Goal: Task Accomplishment & Management: Use online tool/utility

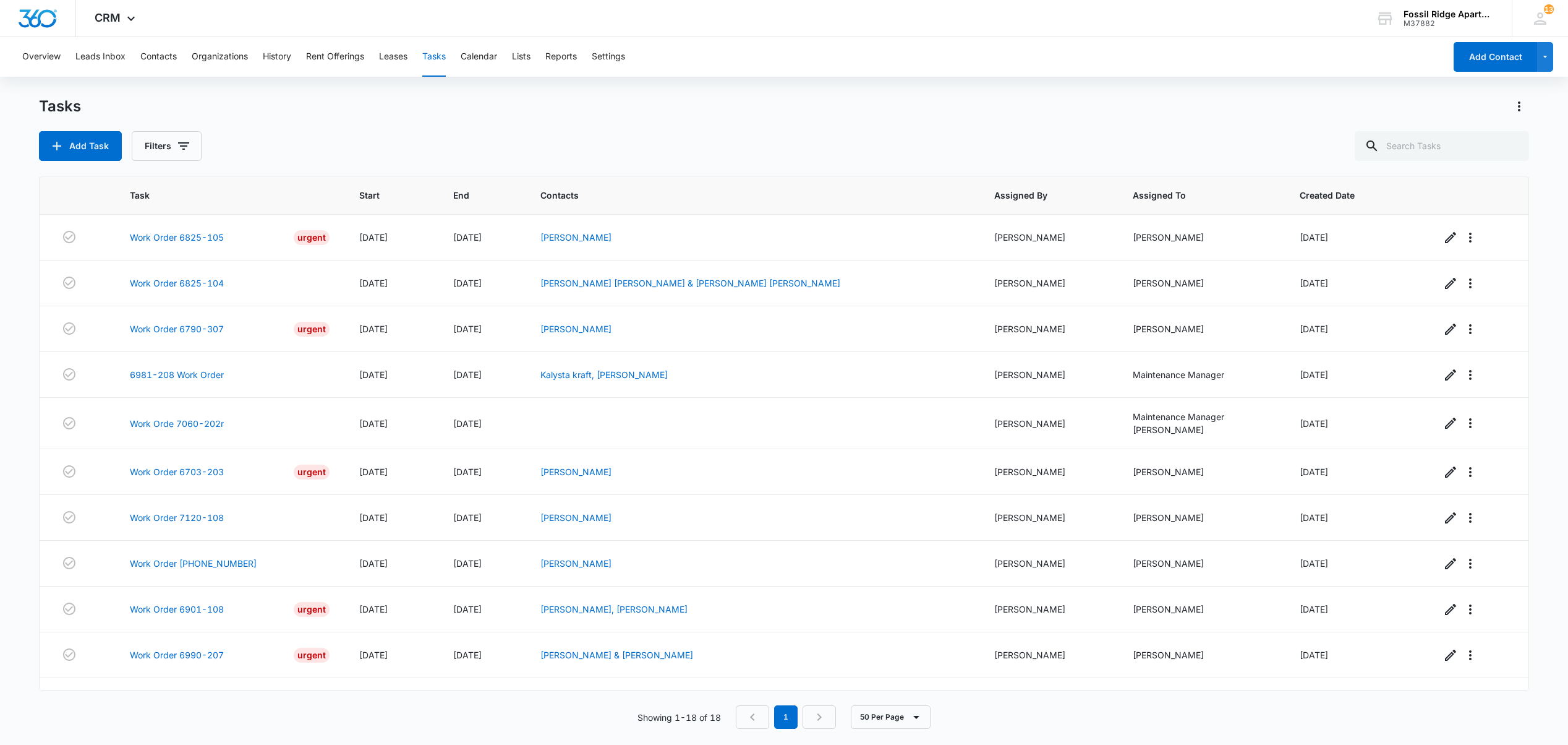
scroll to position [371, 0]
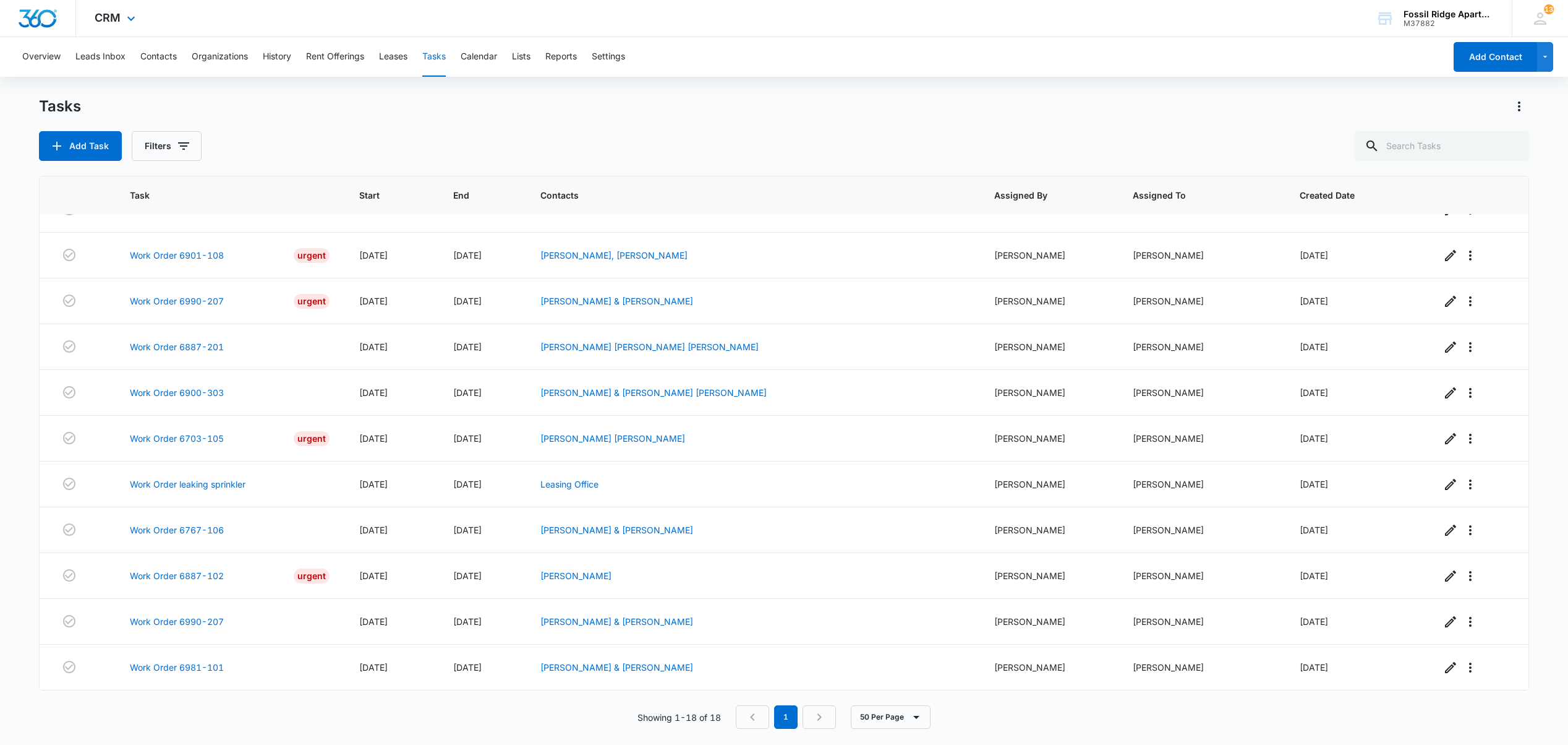
click at [350, 35] on div "CRM Apps Reputation Websites Forms CRM Email Social POS Content Ads Intelligenc…" at bounding box center [784, 18] width 1568 height 37
click at [278, 60] on button "History" at bounding box center [277, 57] width 28 height 40
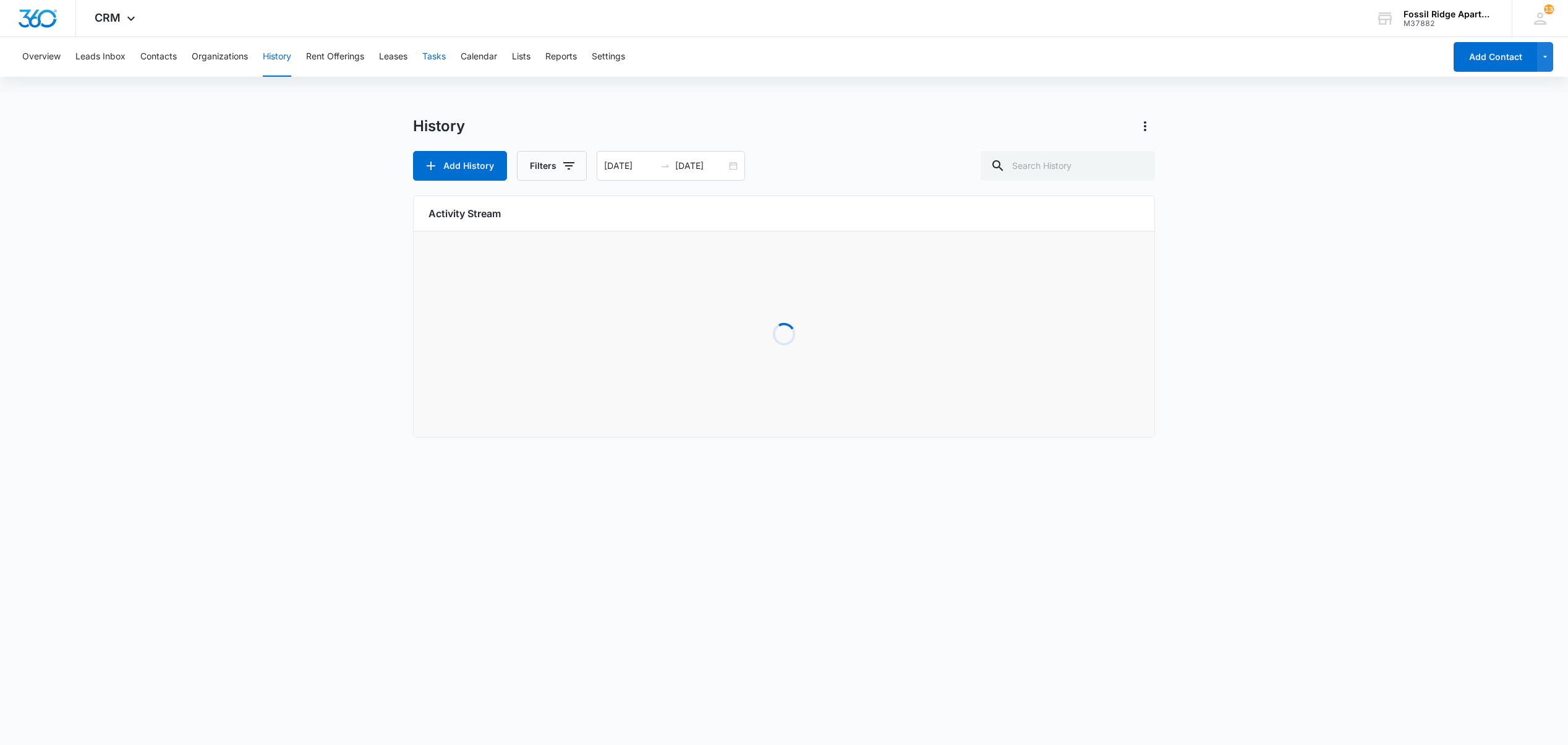
click at [434, 55] on button "Tasks" at bounding box center [434, 57] width 24 height 40
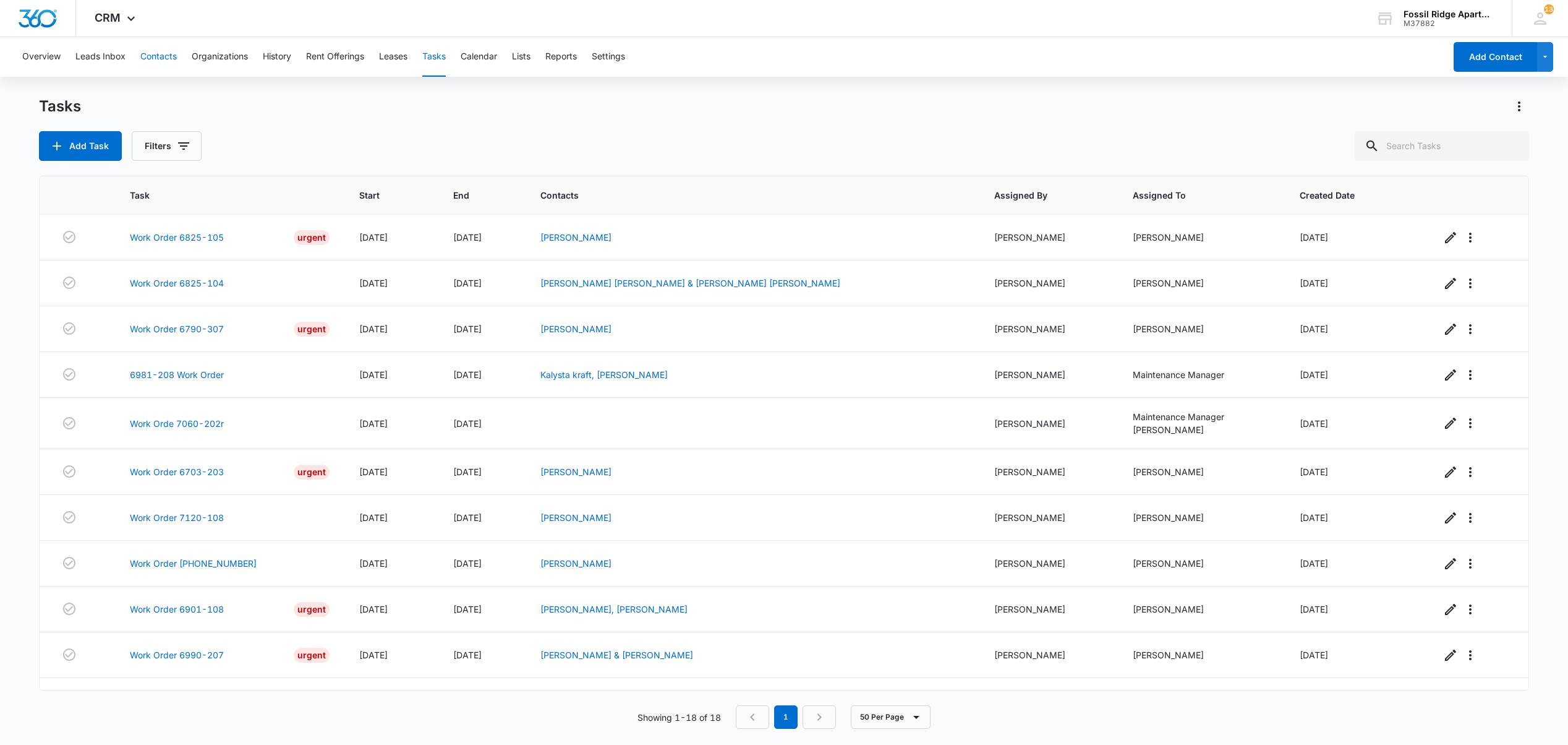
click at [156, 53] on button "Contacts" at bounding box center [159, 57] width 37 height 40
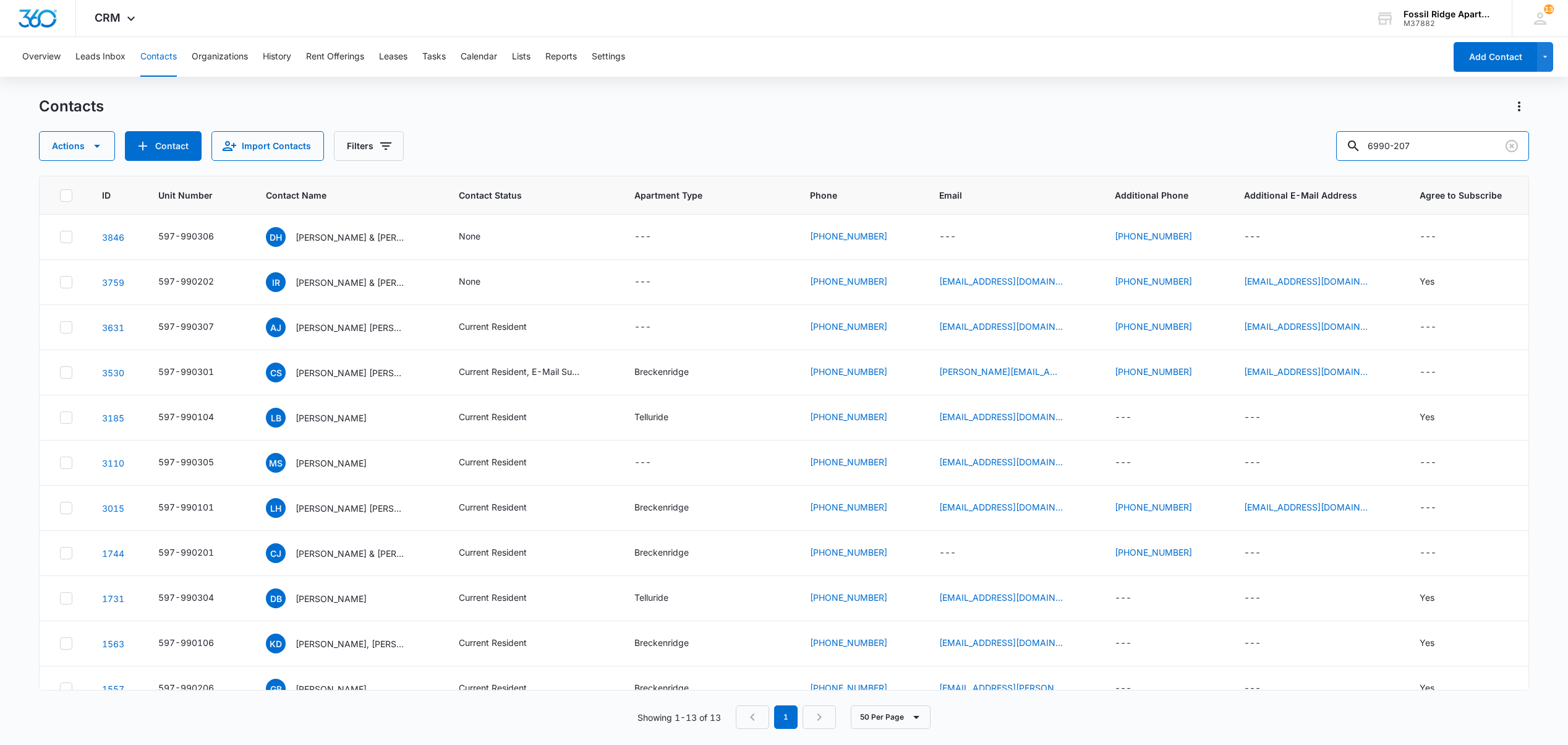
drag, startPoint x: 1178, startPoint y: 114, endPoint x: 1096, endPoint y: 109, distance: 82.2
click at [1096, 108] on div "Contacts Actions Contact Import Contacts Filters 6990-207" at bounding box center [784, 129] width 1490 height 64
type input "5"
type input "860102"
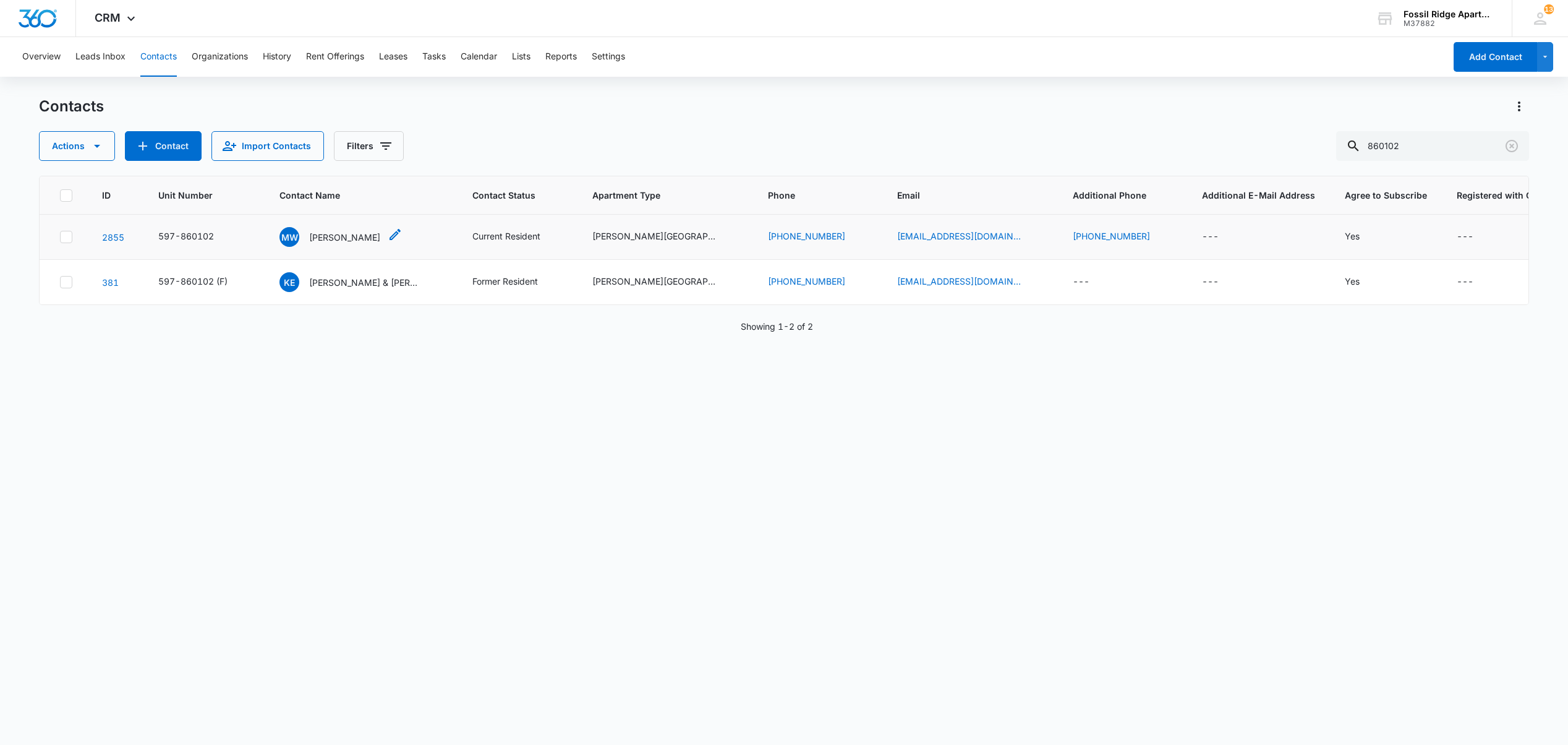
click at [340, 238] on p "[PERSON_NAME]" at bounding box center [344, 237] width 71 height 13
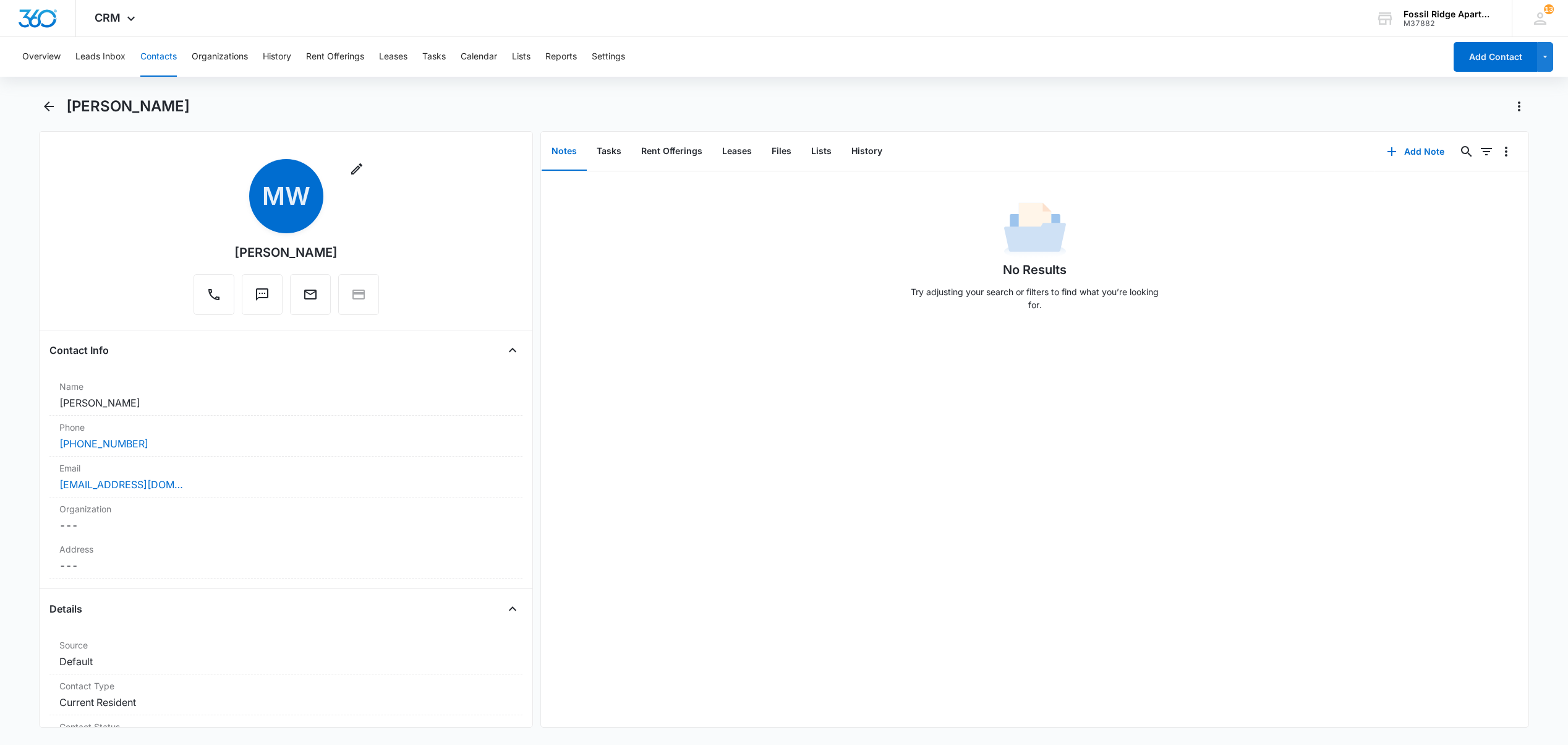
click at [568, 155] on button "Notes" at bounding box center [564, 152] width 45 height 39
click at [1408, 154] on button "Add Note" at bounding box center [1416, 152] width 83 height 30
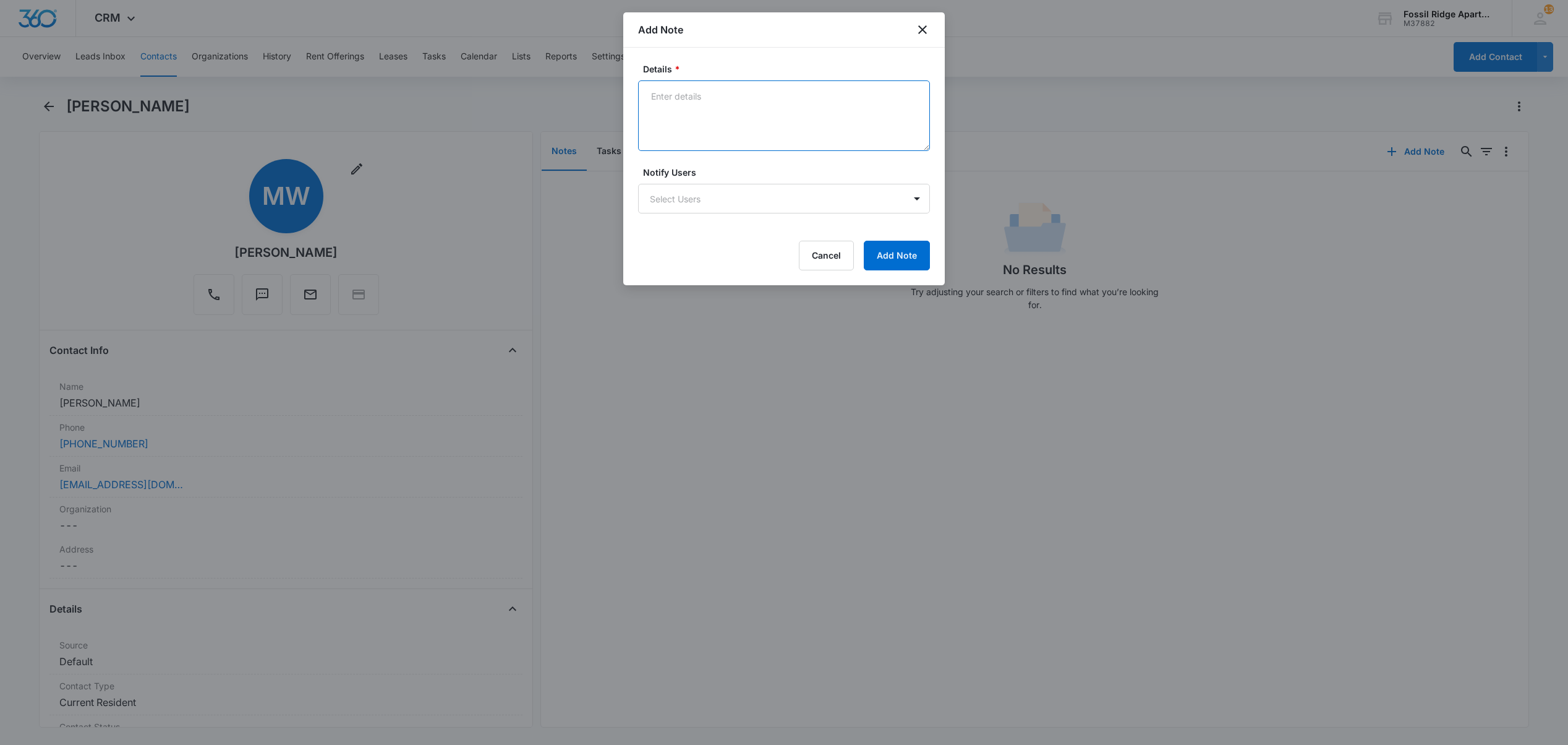
click at [687, 124] on textarea "Details *" at bounding box center [784, 116] width 292 height 70
click at [714, 132] on textarea "Details *" at bounding box center [784, 116] width 292 height 70
click at [686, 100] on textarea "Details *" at bounding box center [784, 116] width 292 height 70
click at [721, 115] on textarea "Details *" at bounding box center [784, 116] width 292 height 70
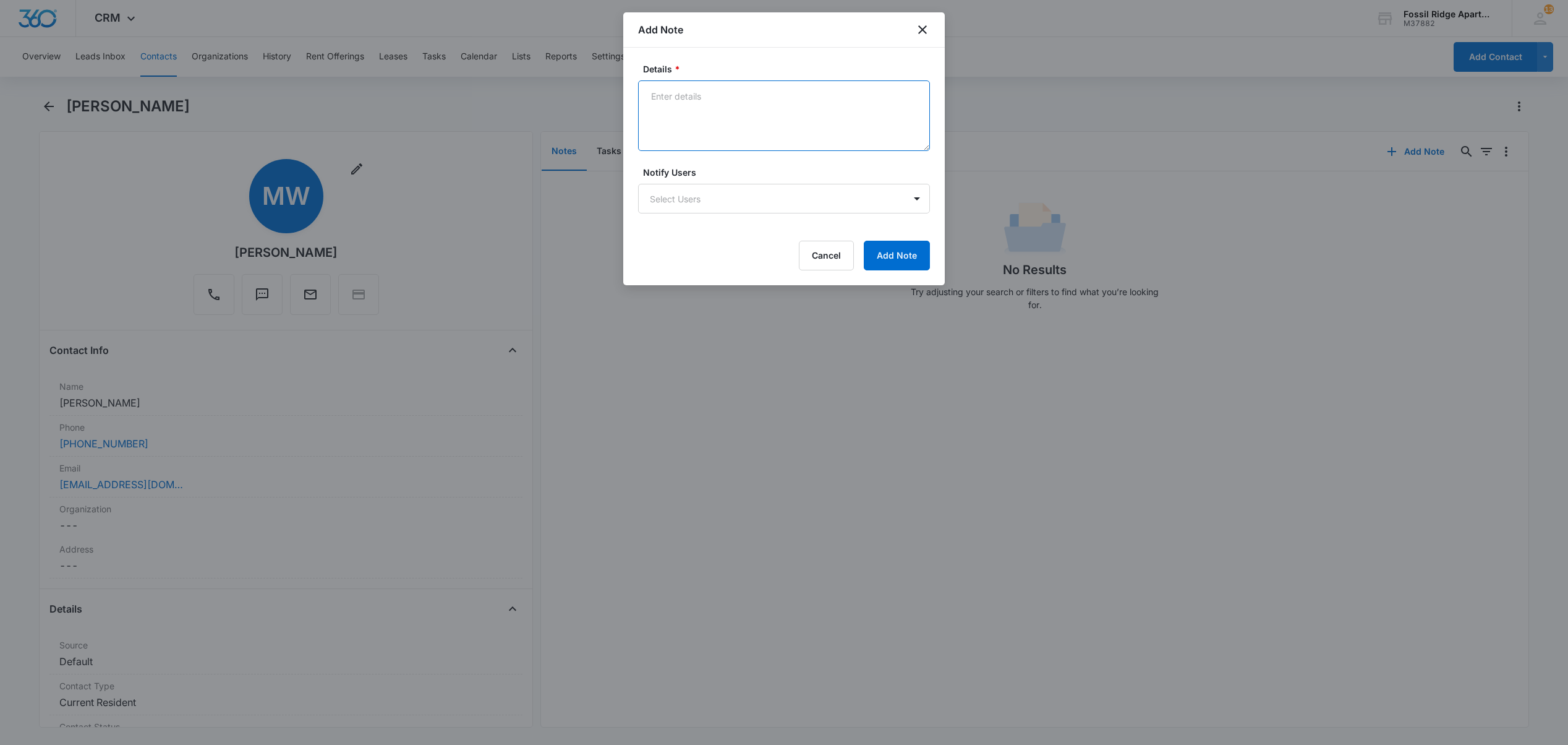
click at [718, 105] on textarea "Details *" at bounding box center [784, 116] width 292 height 70
drag, startPoint x: 693, startPoint y: 218, endPoint x: 693, endPoint y: 198, distance: 20.0
click at [691, 216] on form "Details * Notify Users Select Users Cancel Add Note" at bounding box center [784, 166] width 292 height 208
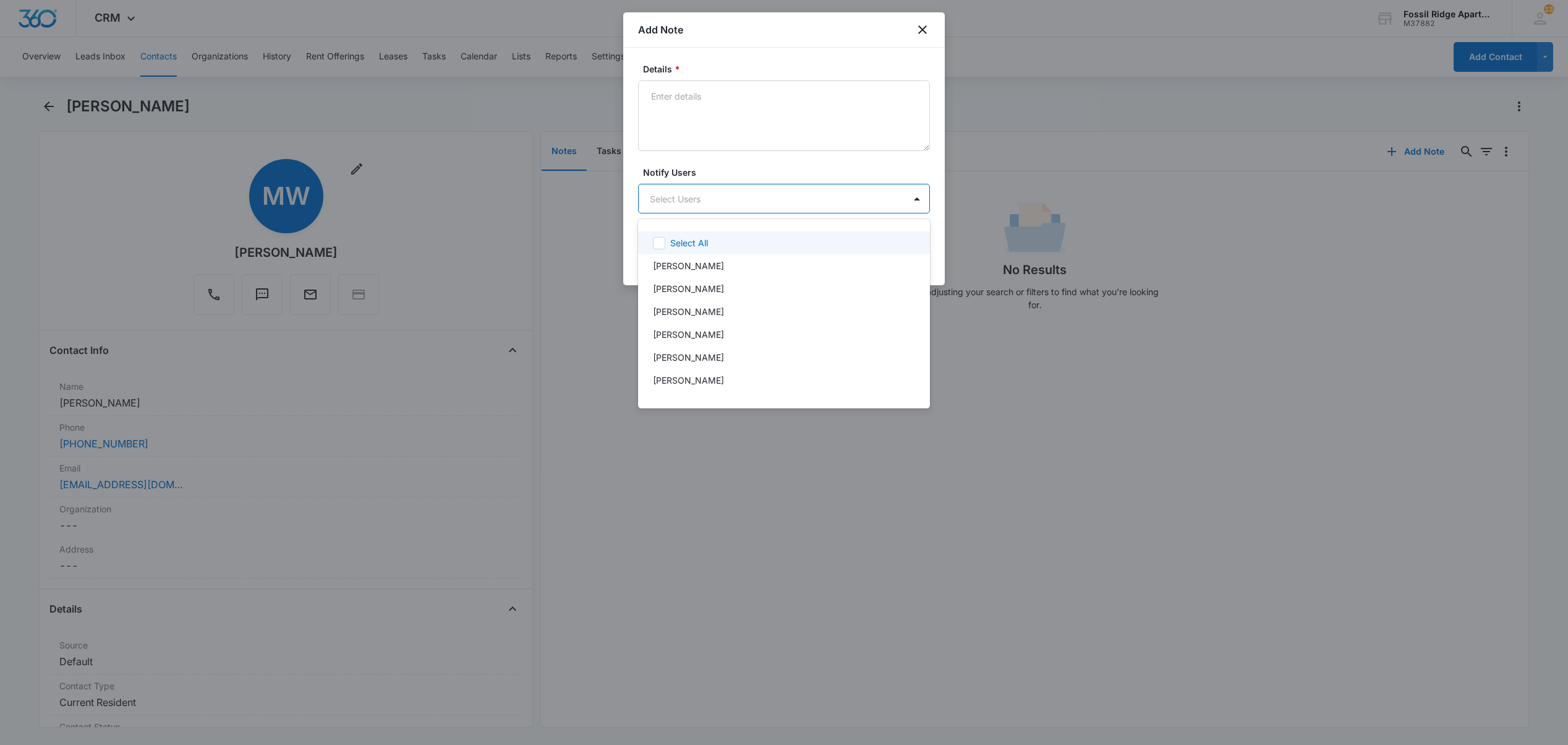
click at [693, 198] on body "CRM Apps Reputation Websites Forms CRM Email Social POS Content Ads Intelligenc…" at bounding box center [784, 372] width 1568 height 745
click at [715, 311] on p "[PERSON_NAME]" at bounding box center [688, 307] width 71 height 13
click at [690, 99] on div at bounding box center [784, 372] width 1568 height 745
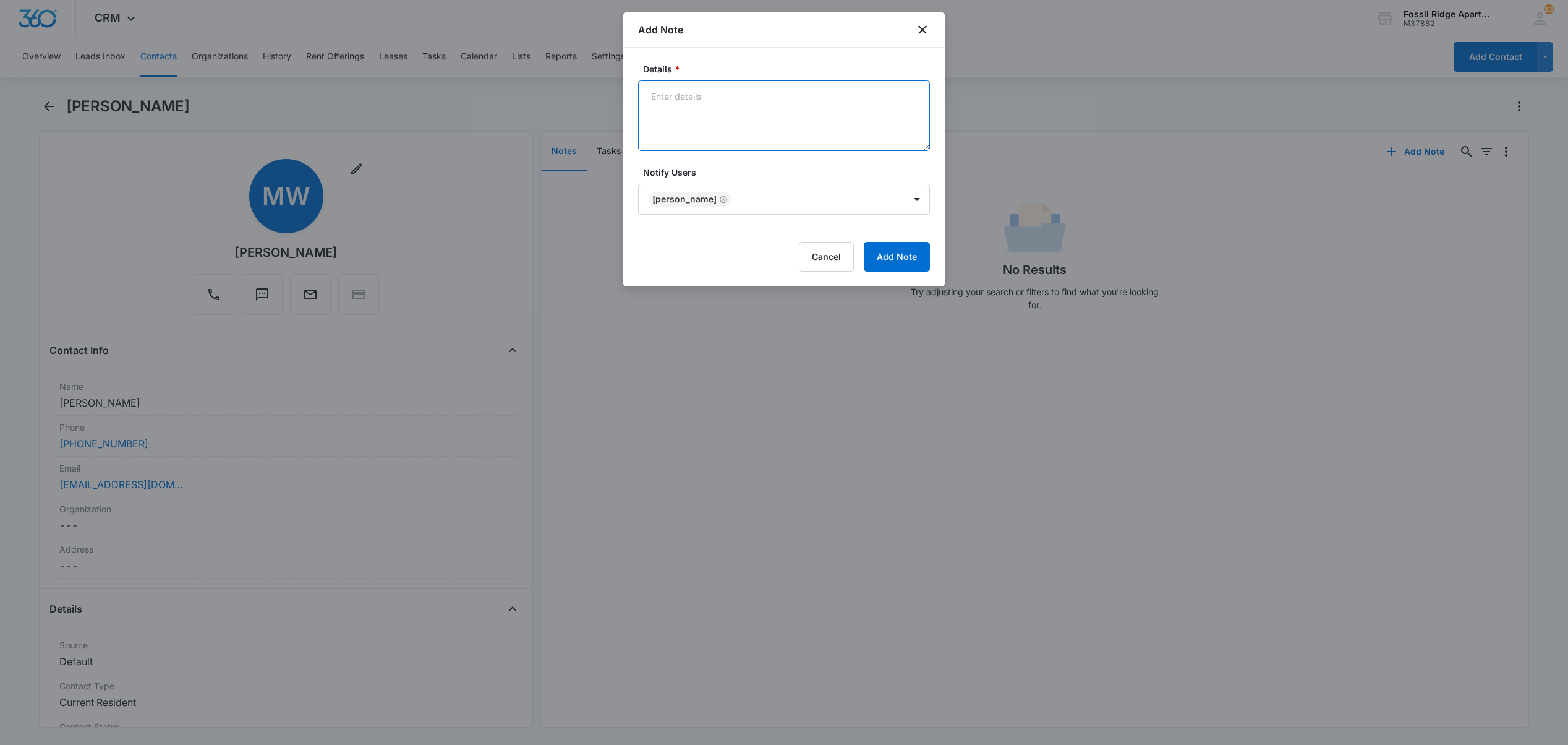
click at [709, 121] on textarea "Details *" at bounding box center [784, 116] width 292 height 70
click at [681, 40] on div "Add Note" at bounding box center [784, 30] width 321 height 35
click at [800, 95] on textarea "called [PERSON_NAME] on [DATE] 11:30am" at bounding box center [784, 116] width 292 height 70
click at [916, 95] on textarea "called [PERSON_NAME] on [DATE] 11:30am to discuss if his wife who was removed f…" at bounding box center [784, 116] width 292 height 70
click at [910, 97] on textarea "called [PERSON_NAME] on [DATE] 11:30am to discuss if his wife who was removed f…" at bounding box center [784, 116] width 292 height 70
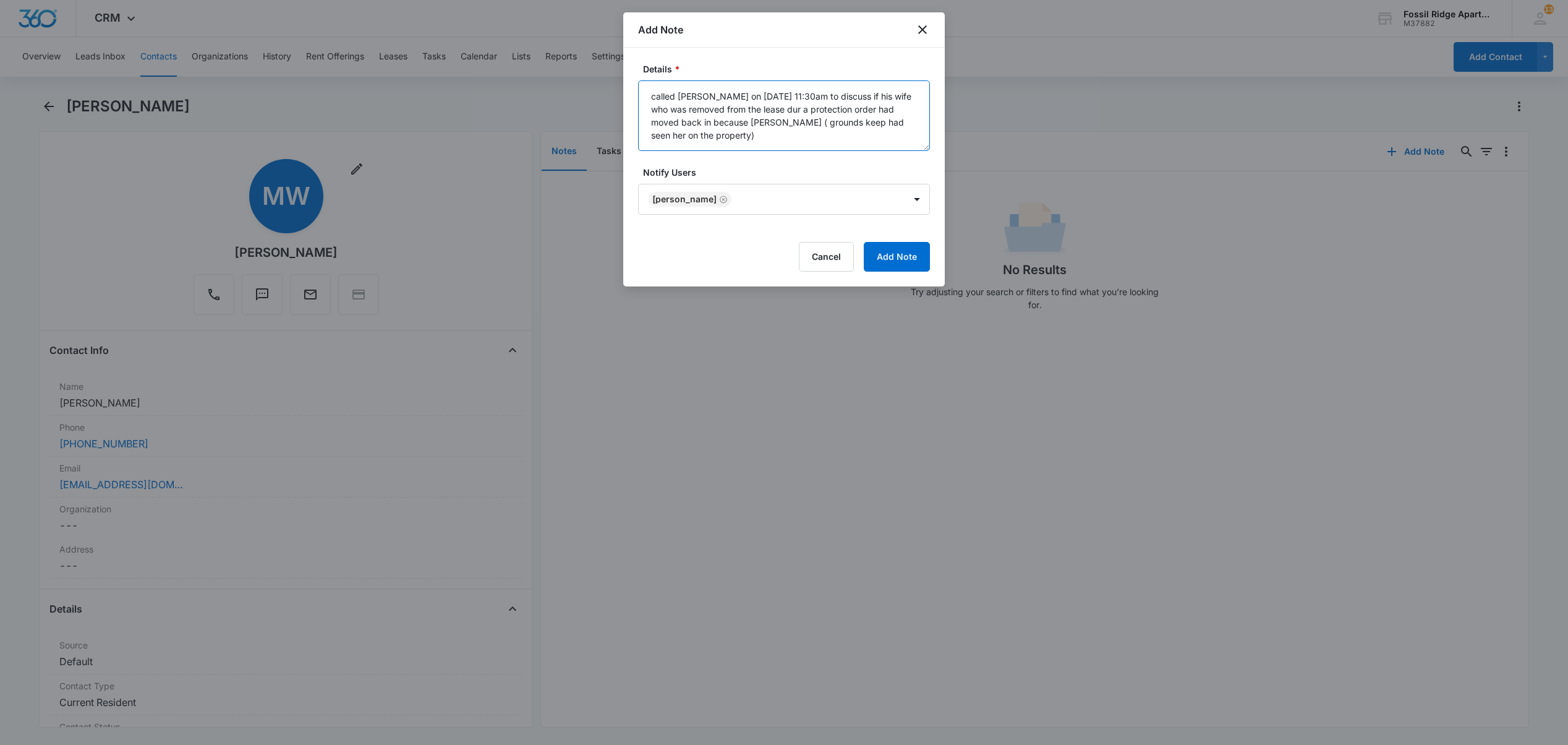
click at [764, 106] on textarea "called [PERSON_NAME] on [DATE] 11:30am to discuss if his wife who was removed f…" at bounding box center [784, 116] width 292 height 70
click at [913, 131] on textarea "called [PERSON_NAME] on [DATE] 11:30am to discuss if his wife who was removed f…" at bounding box center [784, 116] width 292 height 70
type textarea "called [PERSON_NAME] on [DATE] 11:30am to discuss if his wife who was removed f…"
drag, startPoint x: 890, startPoint y: 248, endPoint x: 889, endPoint y: 233, distance: 15.0
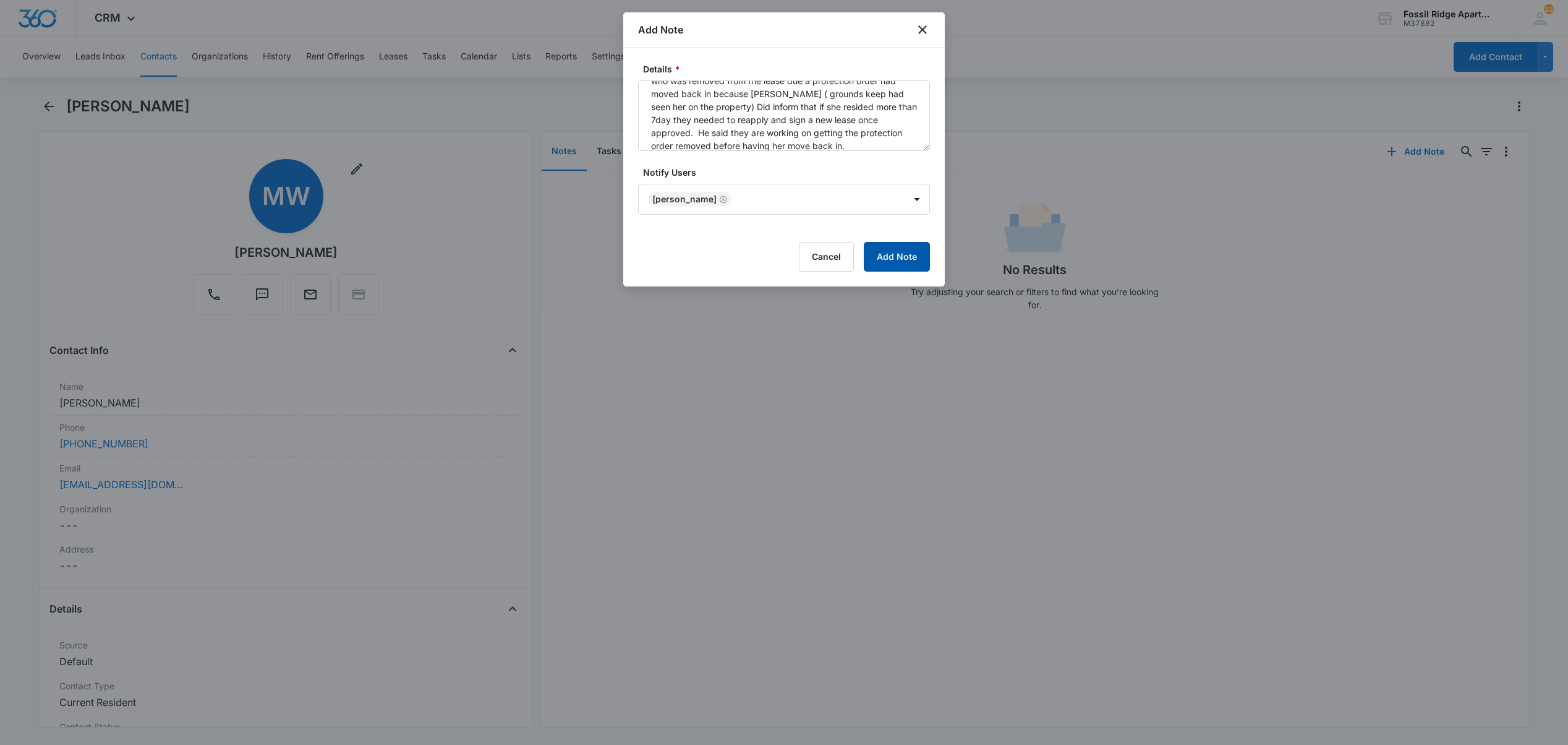
click at [890, 248] on button "Add Note" at bounding box center [897, 256] width 66 height 30
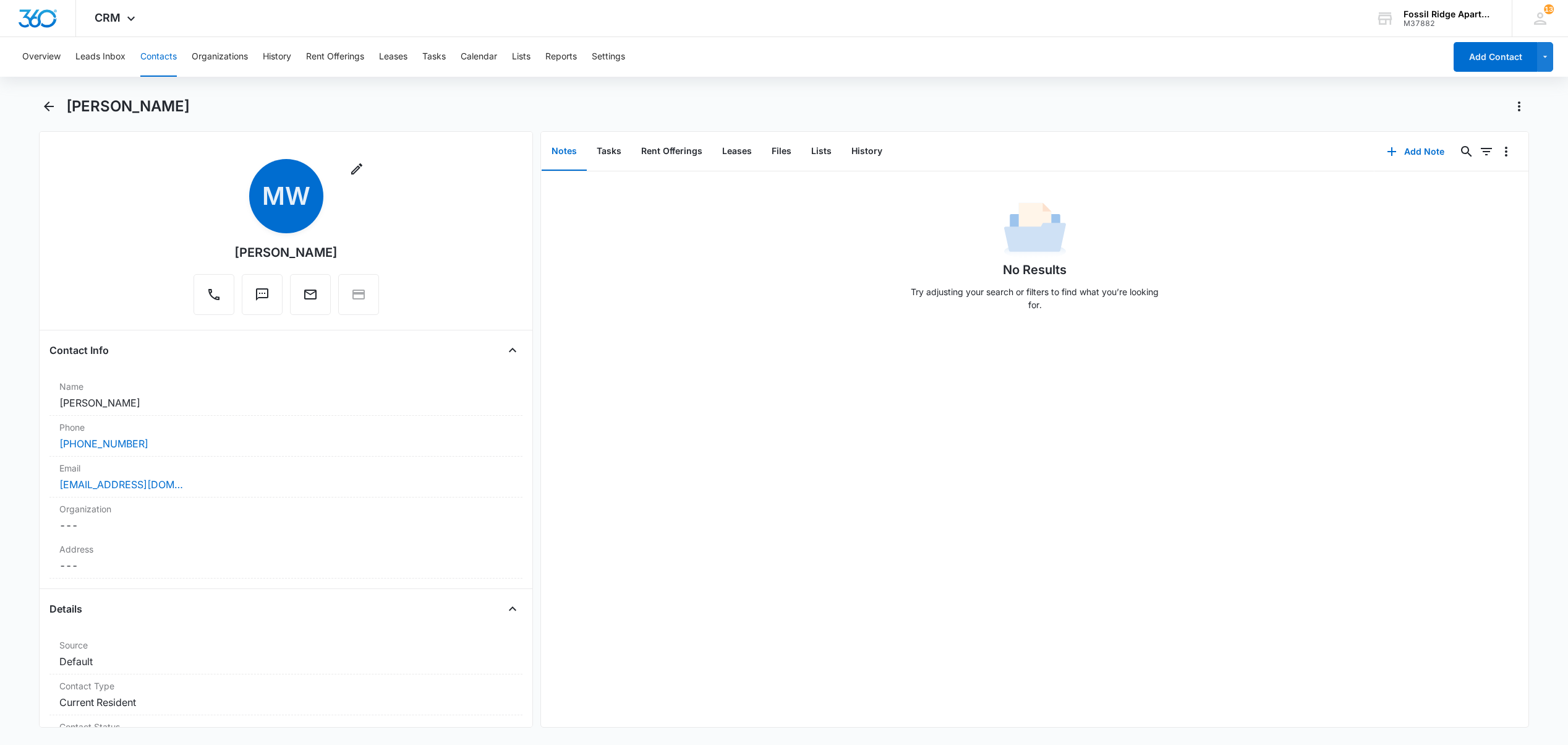
click at [563, 152] on button "Notes" at bounding box center [564, 152] width 45 height 39
click at [826, 147] on button "Lists" at bounding box center [821, 152] width 40 height 39
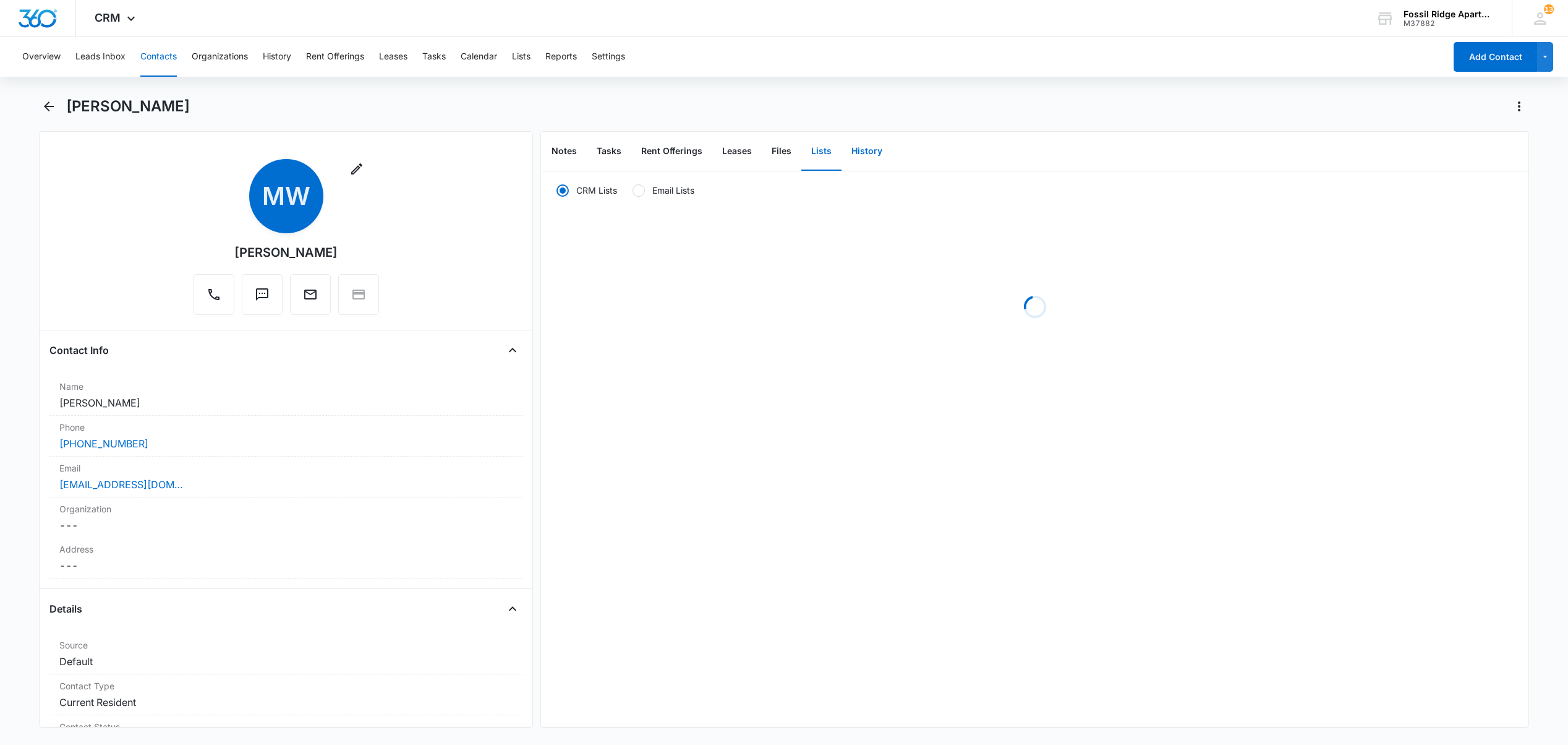
click at [854, 147] on button "History" at bounding box center [867, 152] width 51 height 39
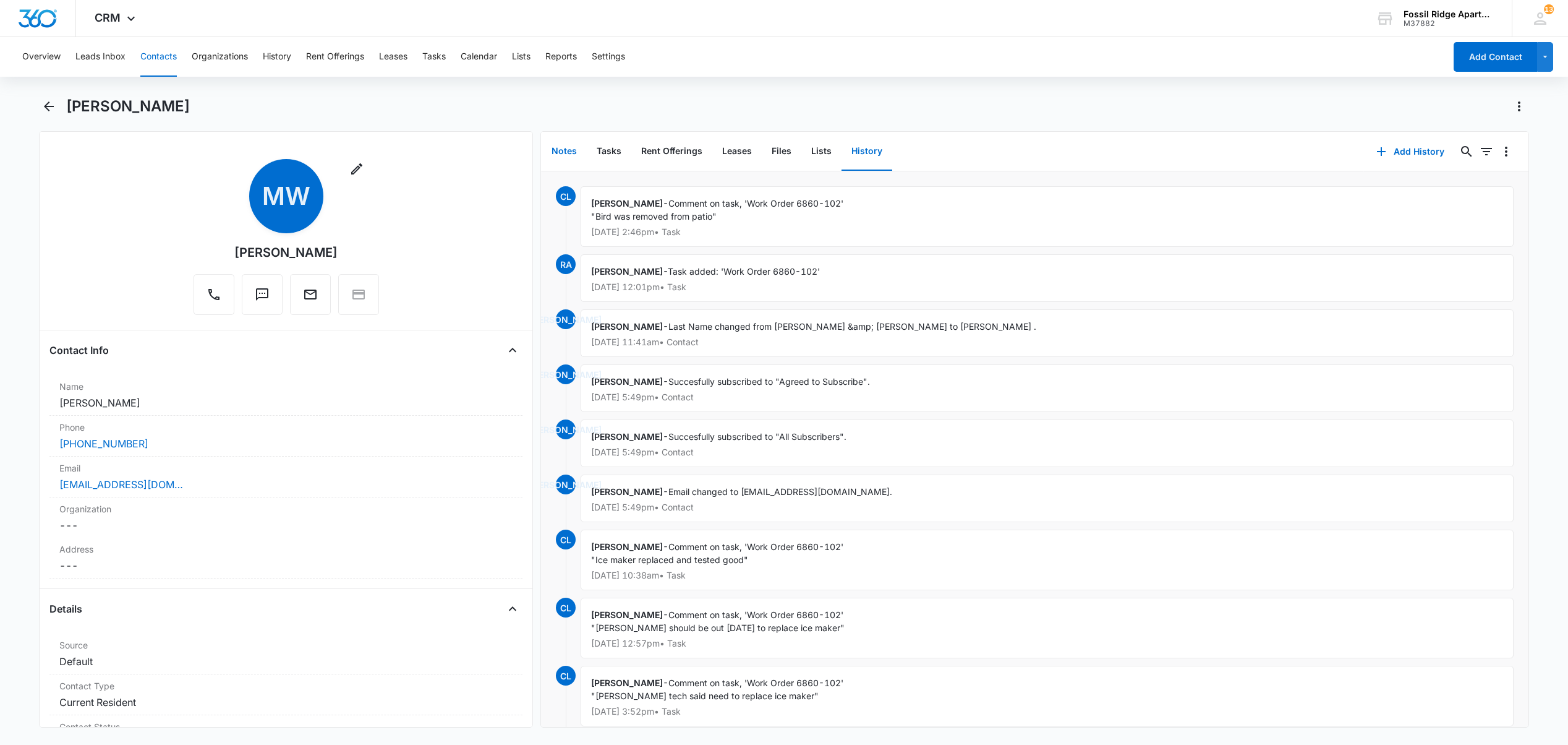
click at [557, 152] on button "Notes" at bounding box center [564, 152] width 45 height 39
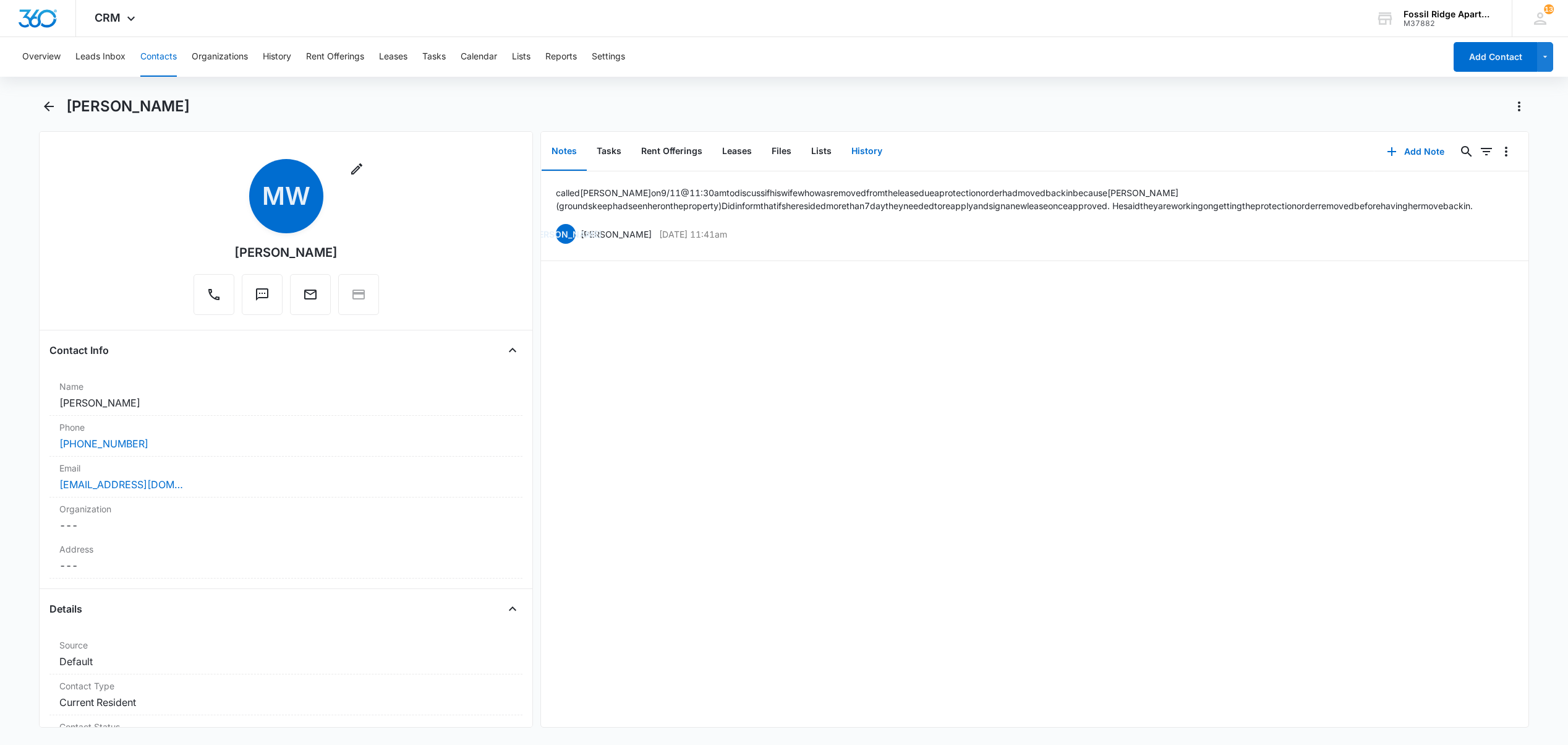
click at [862, 152] on button "History" at bounding box center [867, 152] width 51 height 39
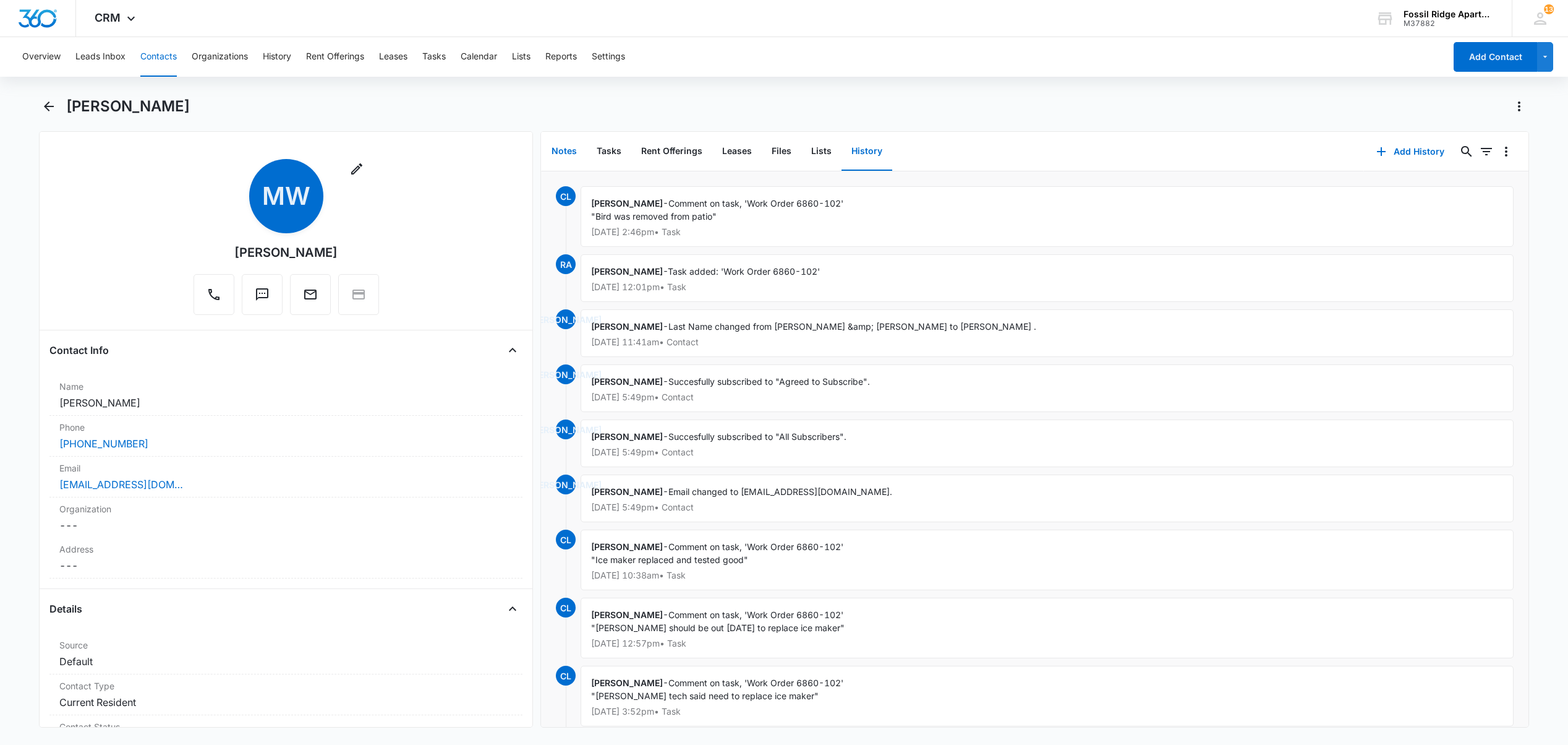
click at [566, 154] on button "Notes" at bounding box center [564, 152] width 45 height 39
